Goal: Information Seeking & Learning: Learn about a topic

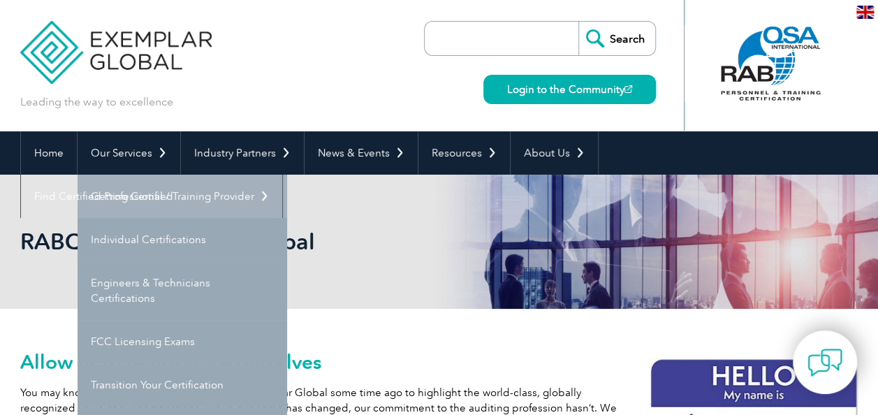
click at [124, 193] on link "Getting Certified" at bounding box center [182, 196] width 209 height 43
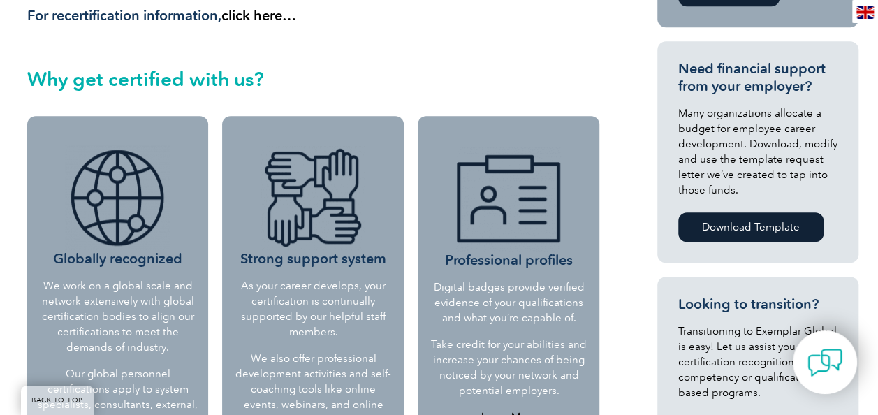
scroll to position [628, 0]
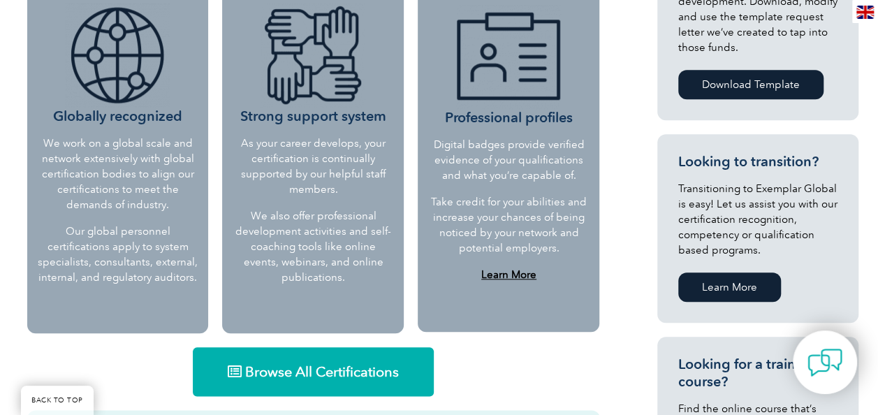
click at [142, 112] on h3 "Globally recognized" at bounding box center [118, 64] width 161 height 122
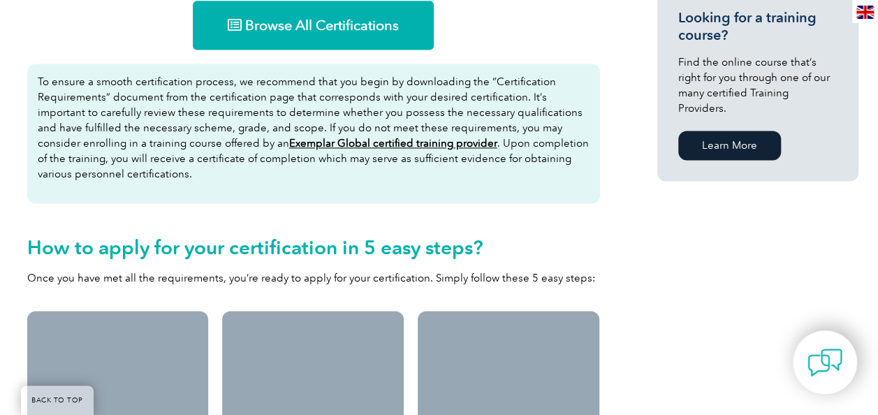
scroll to position [978, 0]
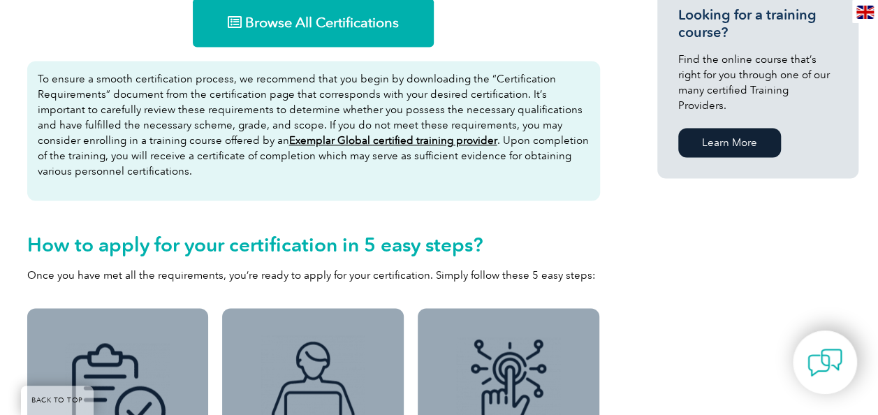
click at [346, 11] on link "Browse All Certifications" at bounding box center [313, 22] width 241 height 49
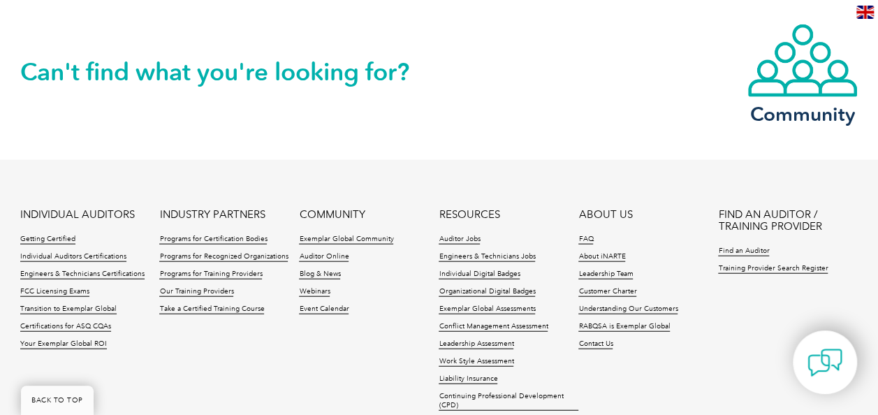
scroll to position [1598, 0]
